Goal: Transaction & Acquisition: Purchase product/service

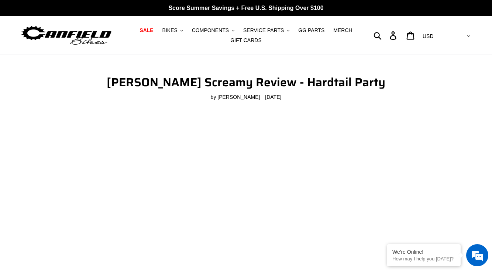
click at [104, 38] on img at bounding box center [66, 35] width 92 height 23
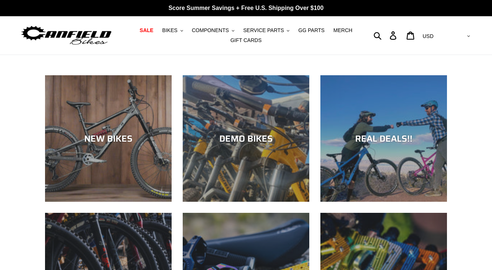
click at [96, 34] on img at bounding box center [66, 35] width 92 height 23
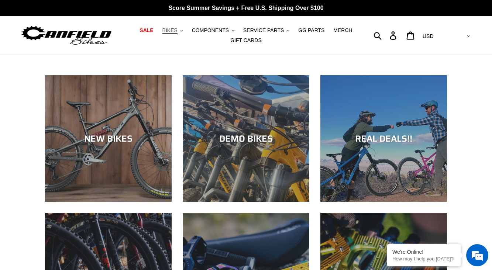
click at [171, 30] on span "BIKES" at bounding box center [169, 30] width 15 height 6
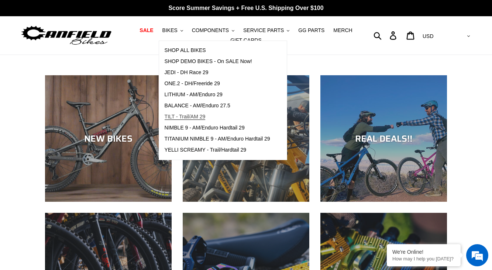
click at [195, 118] on span "TILT - Trail/AM 29" at bounding box center [184, 117] width 41 height 6
